Goal: Task Accomplishment & Management: Complete application form

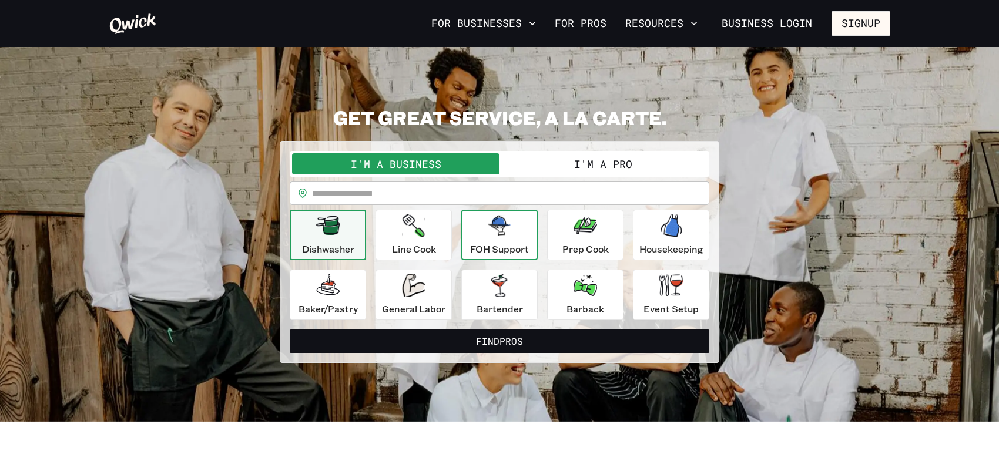
click at [509, 214] on icon "button" at bounding box center [500, 226] width 24 height 24
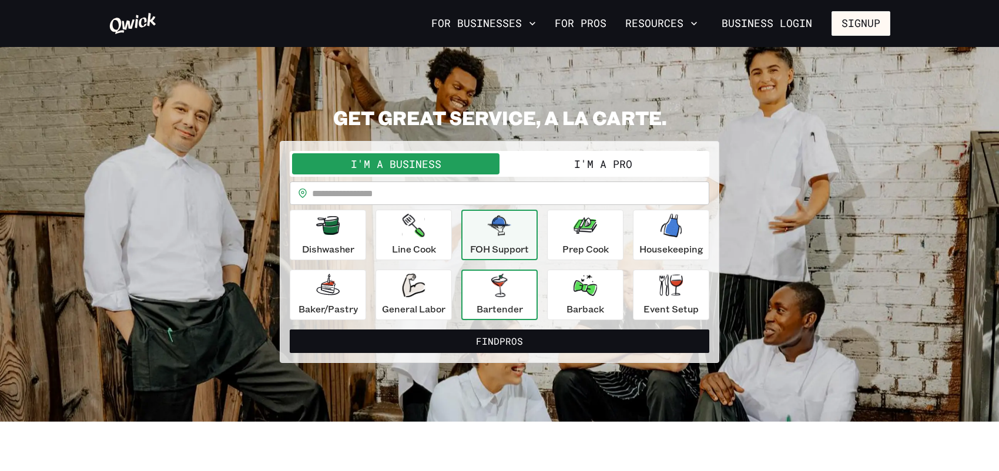
click at [490, 274] on icon "button" at bounding box center [500, 286] width 24 height 24
click at [499, 233] on icon "button" at bounding box center [500, 226] width 24 height 20
click at [582, 159] on button "I'm a Pro" at bounding box center [604, 163] width 208 height 21
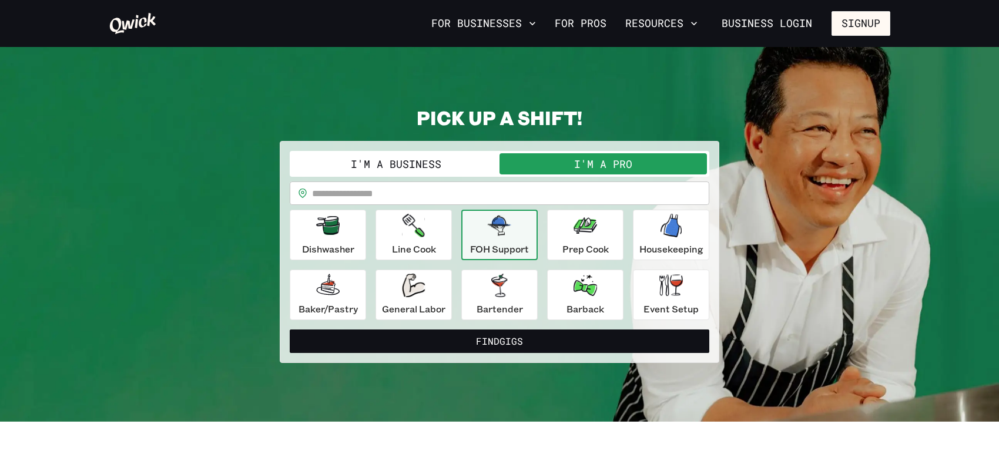
click at [427, 194] on input "text" at bounding box center [510, 194] width 397 height 24
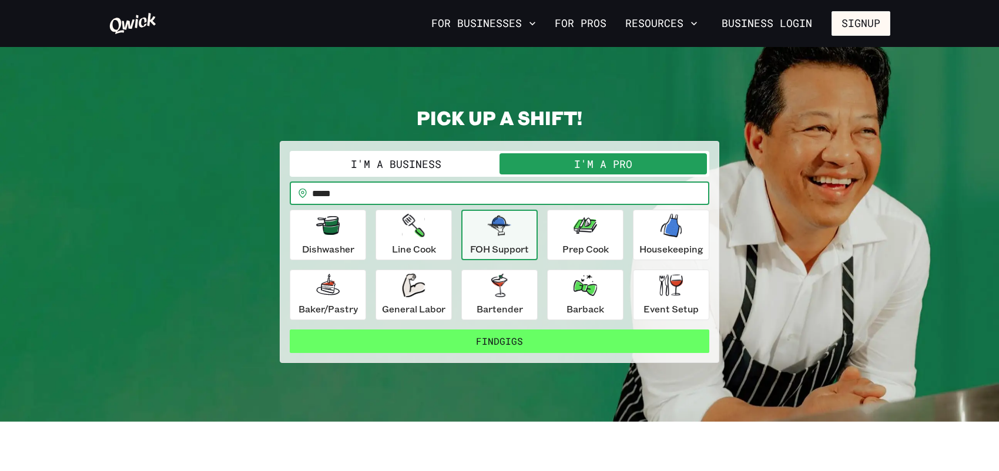
type input "*****"
click at [457, 340] on button "Find Gigs" at bounding box center [500, 342] width 420 height 24
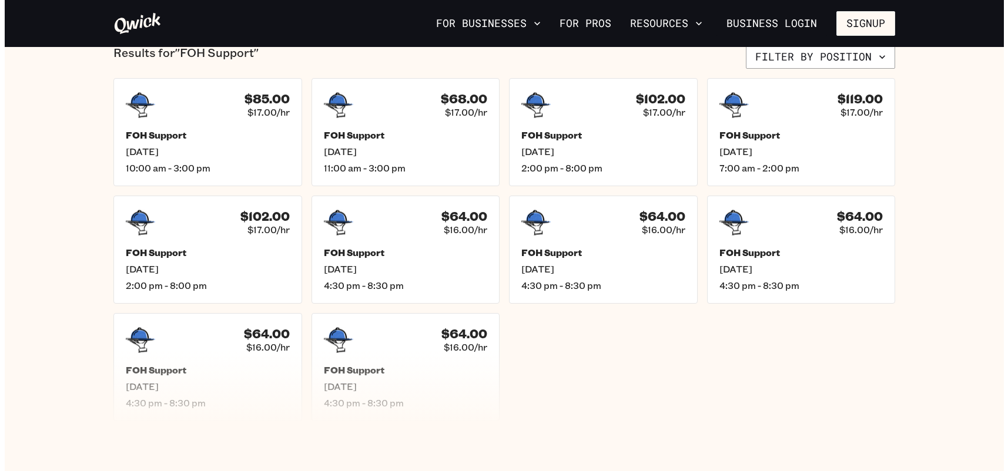
scroll to position [235, 0]
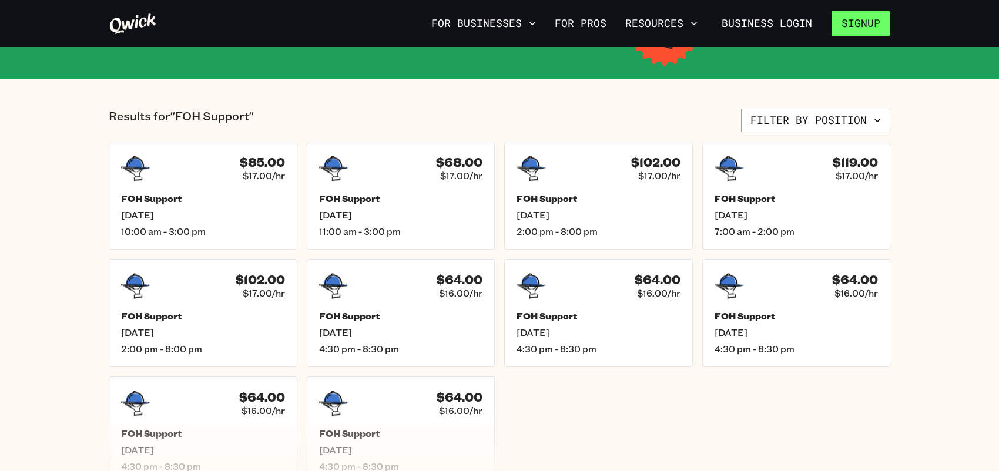
click at [867, 21] on button "Signup" at bounding box center [861, 23] width 59 height 25
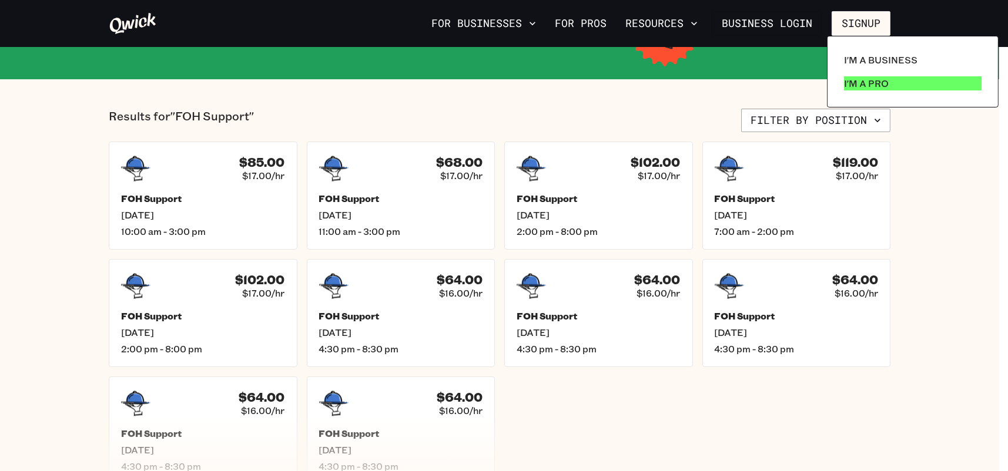
click at [848, 84] on p "I'm a Pro" at bounding box center [866, 83] width 45 height 14
